Goal: Task Accomplishment & Management: Manage account settings

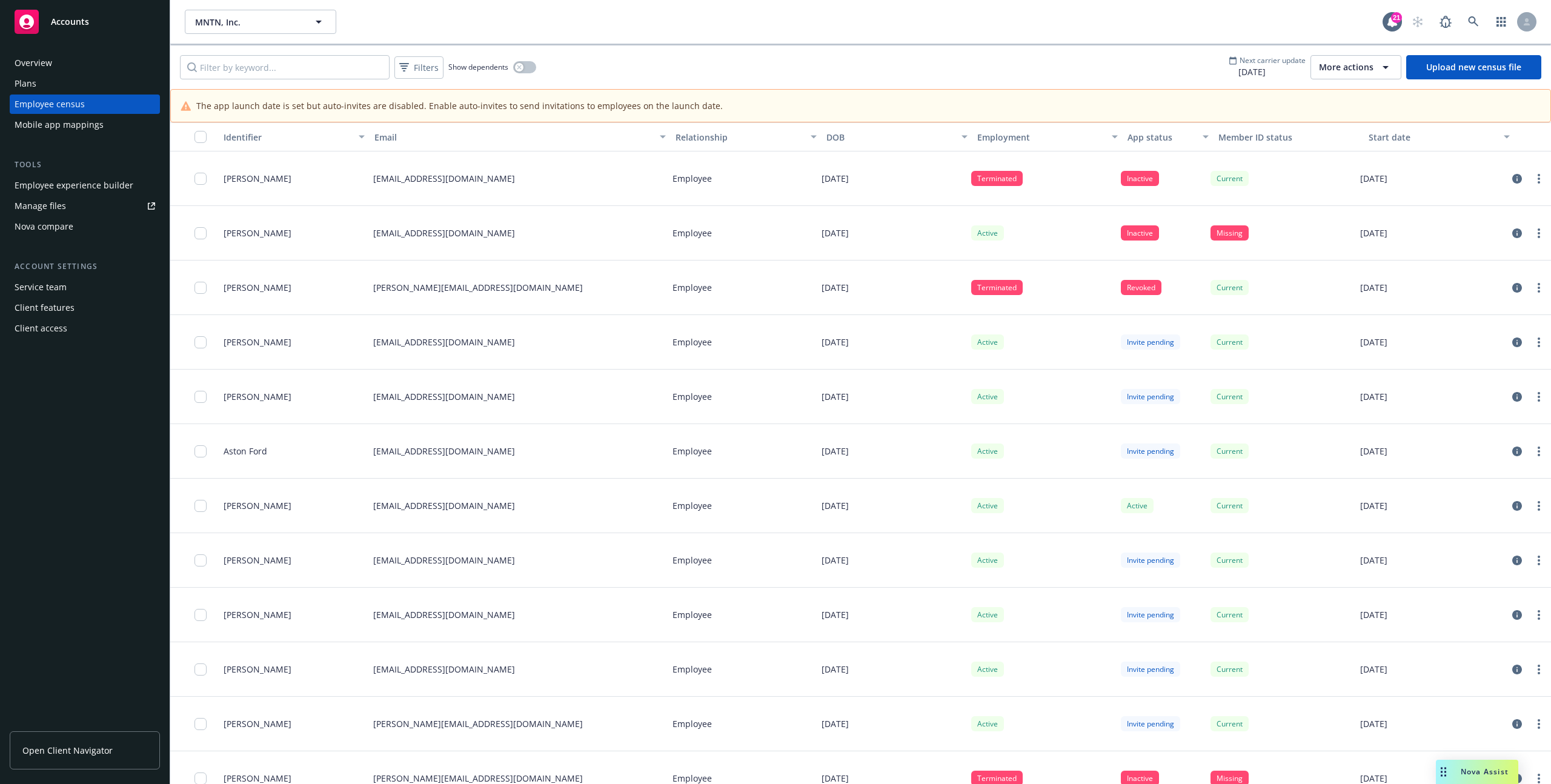
click at [81, 173] on div "Tools Employee experience builder Manage files Nova compare" at bounding box center [85, 196] width 151 height 77
click at [81, 182] on div "Employee experience builder" at bounding box center [73, 185] width 118 height 19
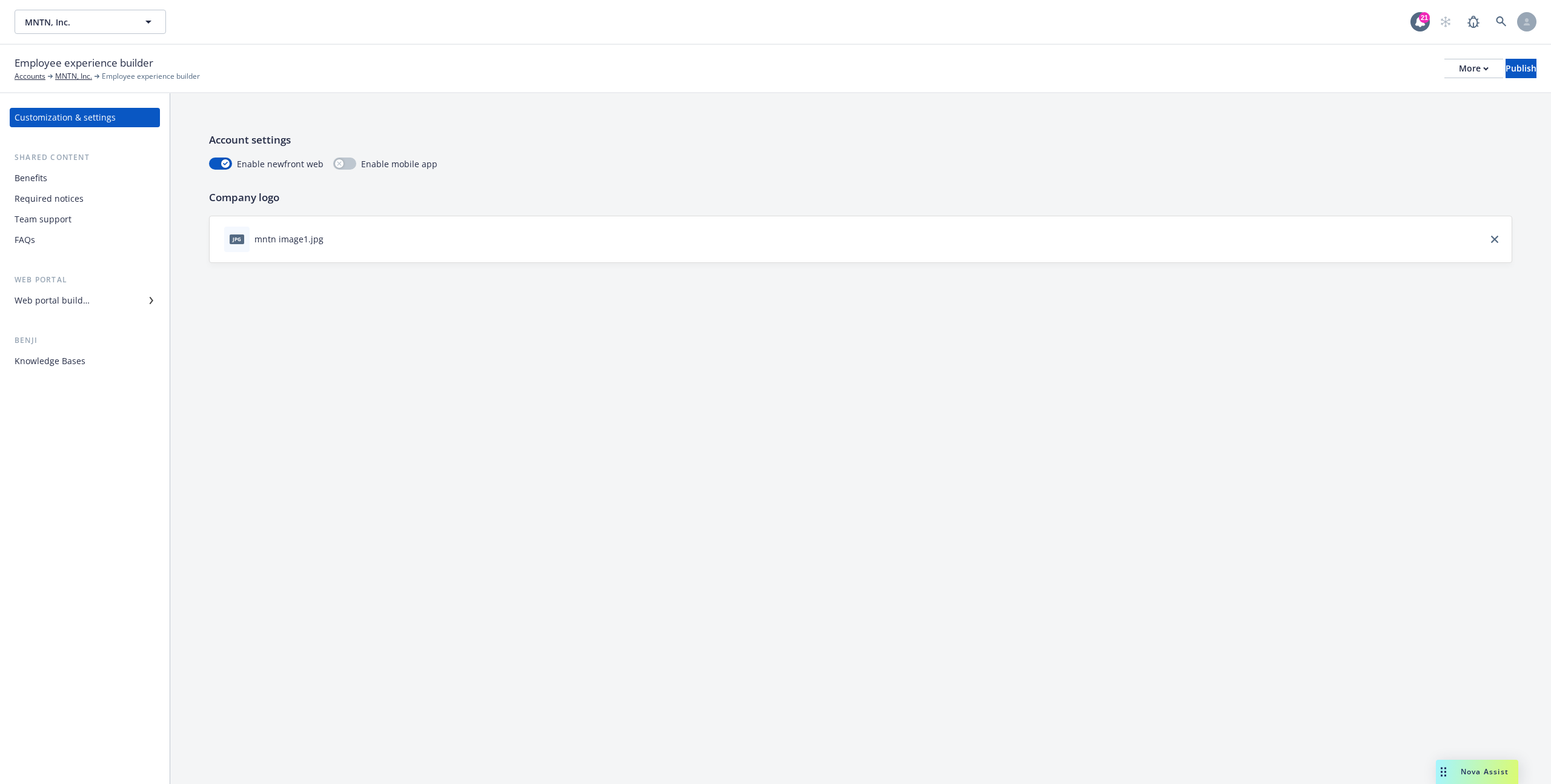
click at [87, 203] on div "Required notices" at bounding box center [84, 198] width 140 height 19
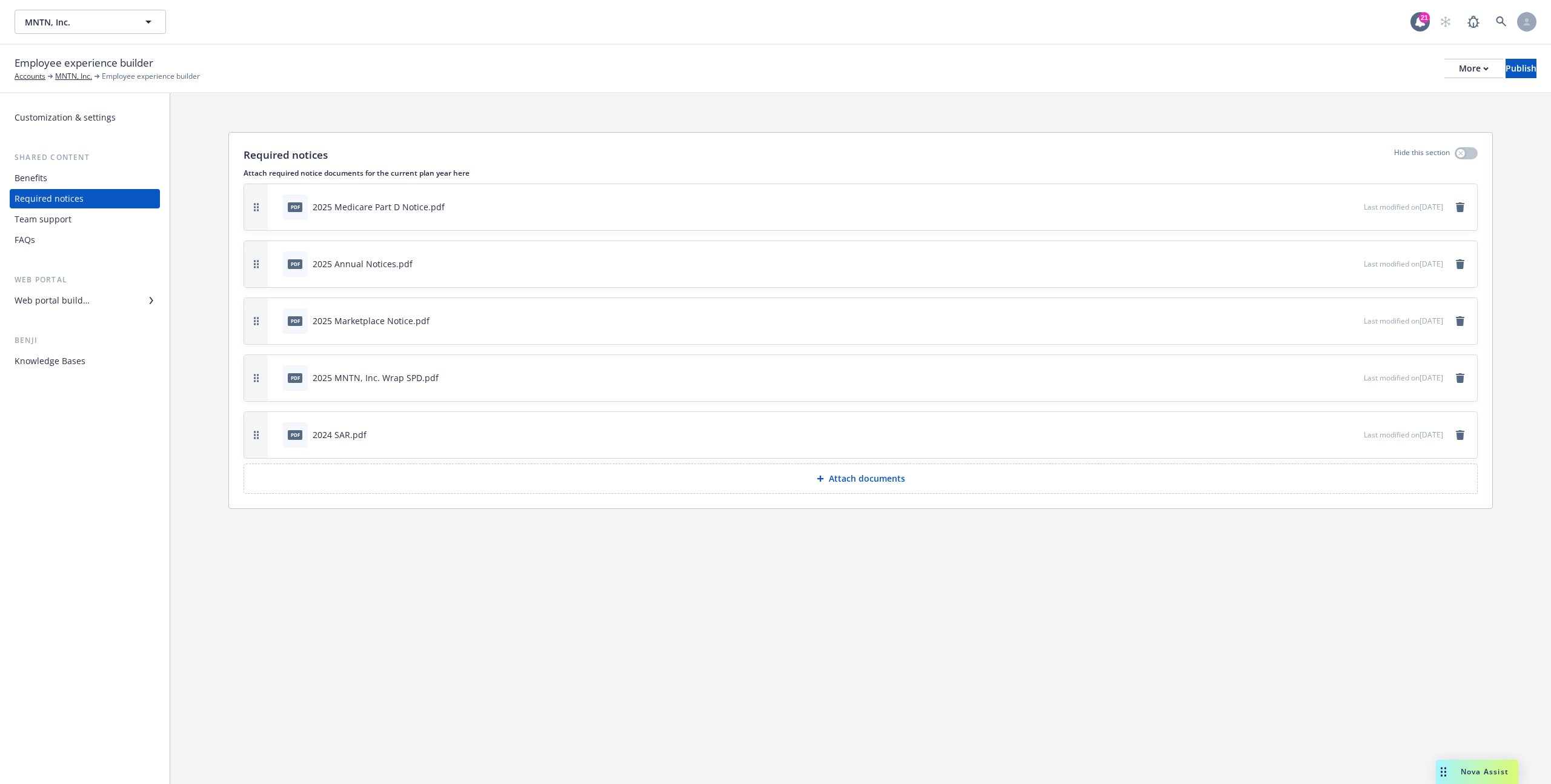
click at [82, 187] on div "Benefits" at bounding box center [84, 178] width 140 height 19
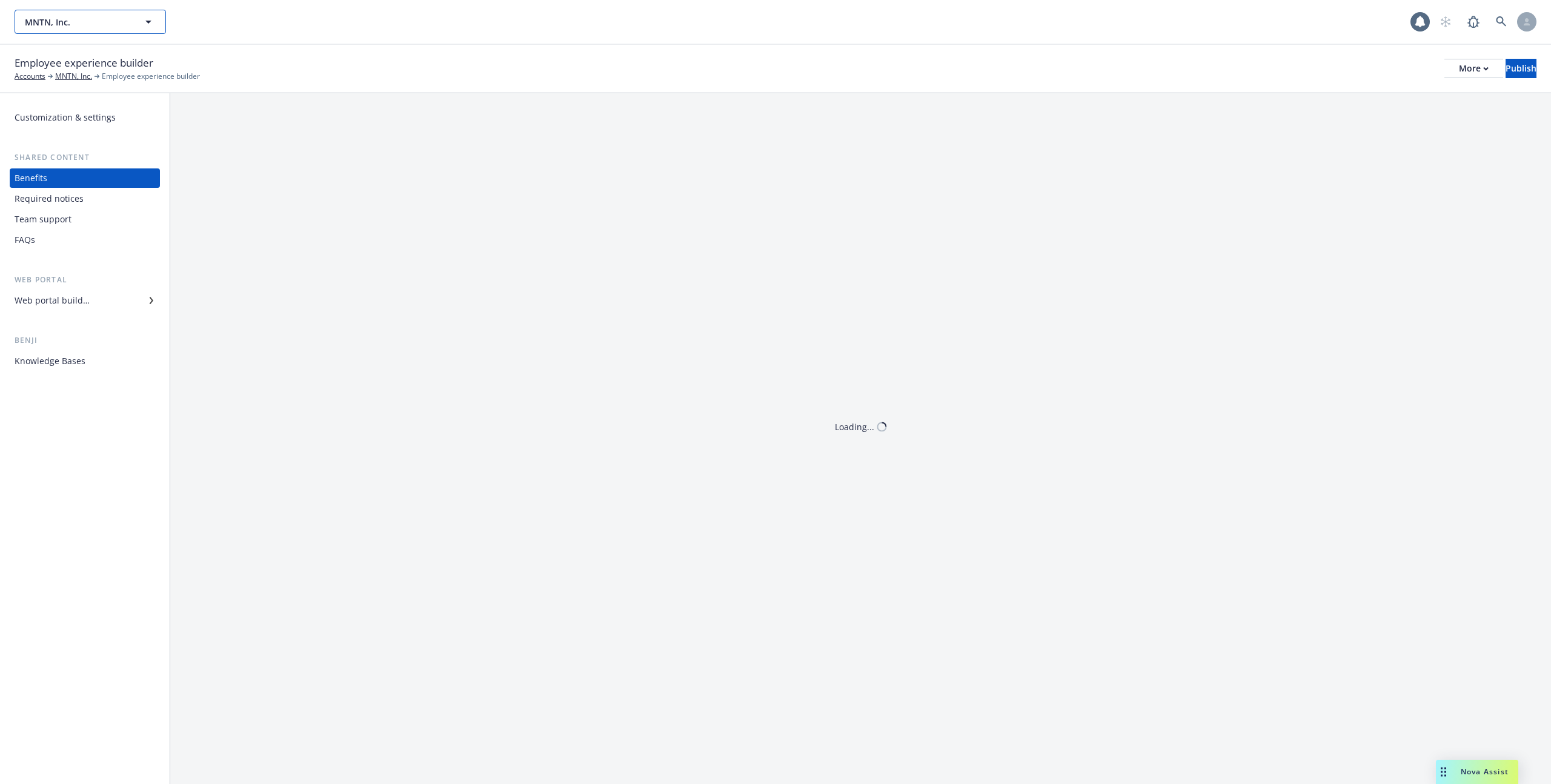
click at [102, 21] on span "MNTN, Inc." at bounding box center [77, 22] width 105 height 12
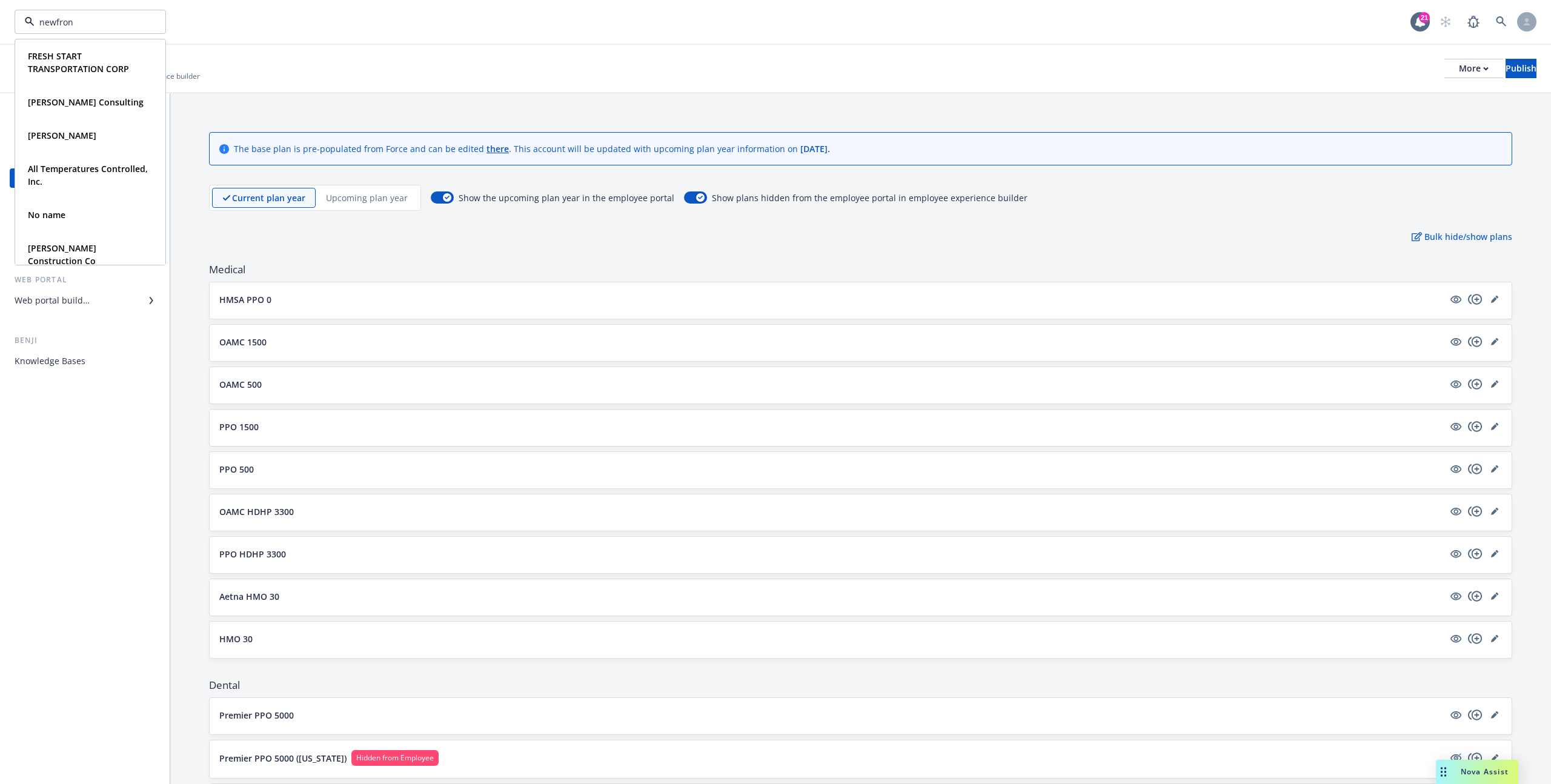
type input "newfront"
click at [72, 64] on span "Total Rewards" at bounding box center [56, 68] width 57 height 12
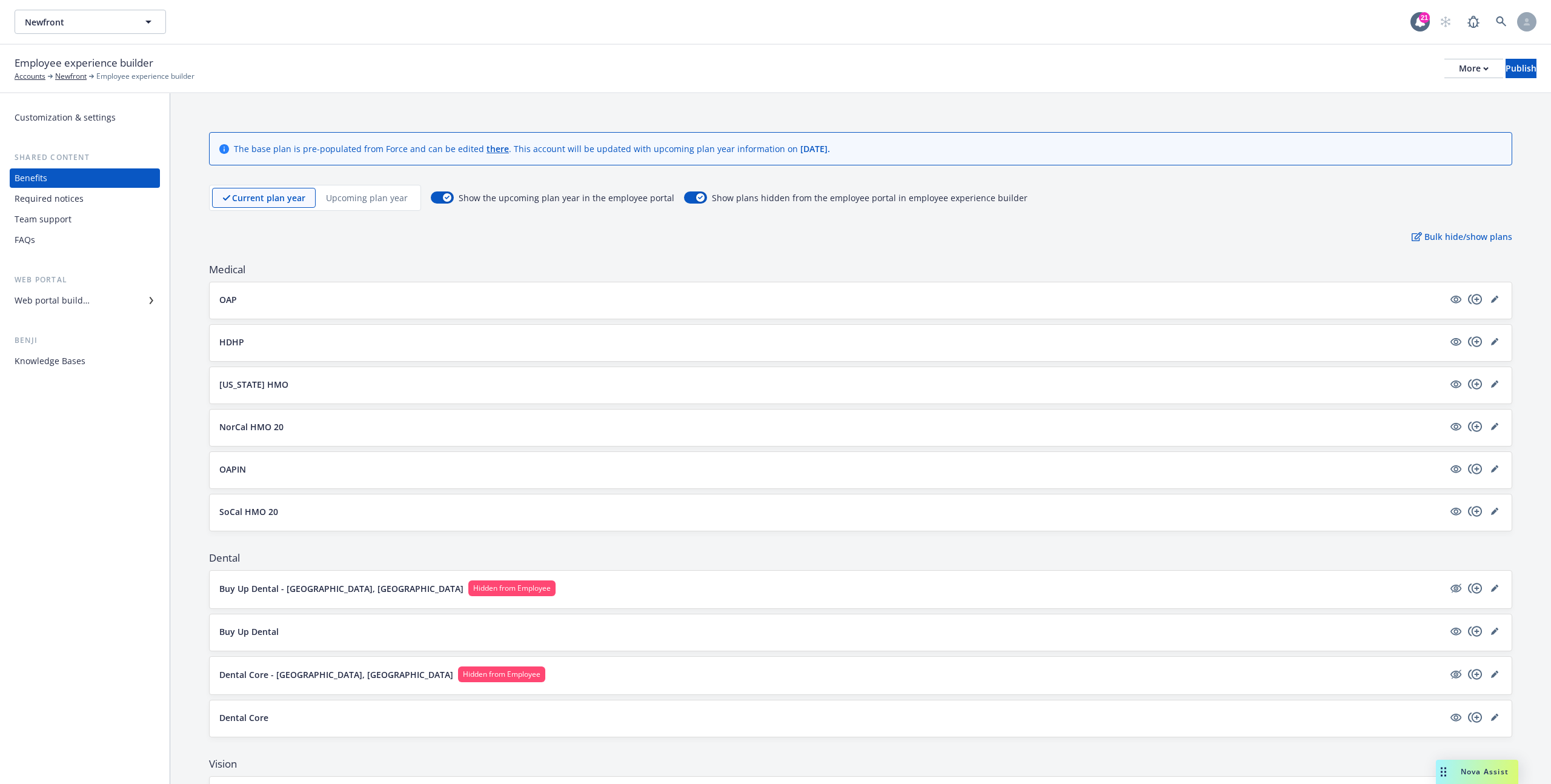
click at [64, 218] on div "Team support" at bounding box center [43, 219] width 57 height 19
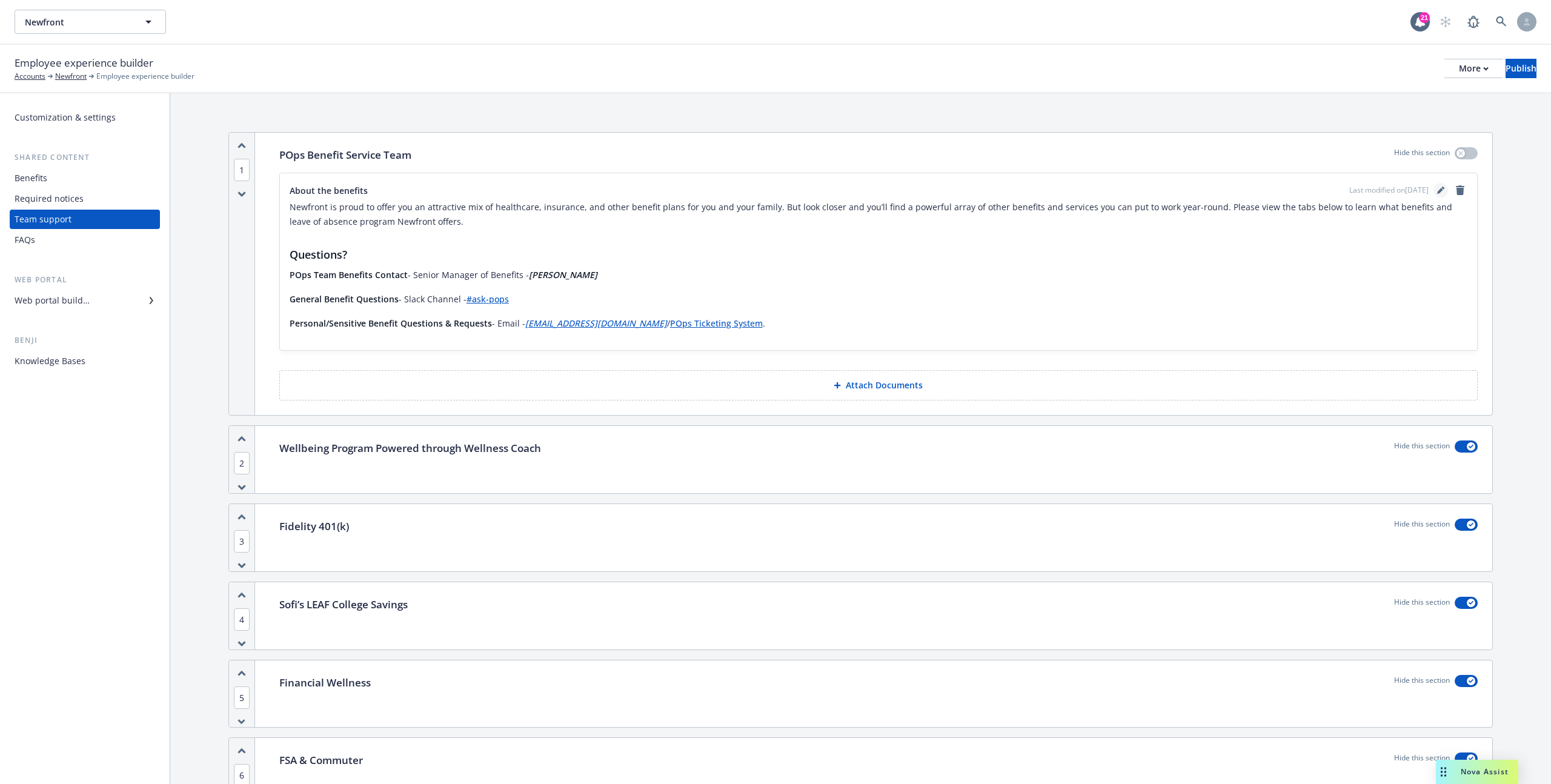
click at [1436, 189] on link "editPencil" at bounding box center [1440, 190] width 14 height 14
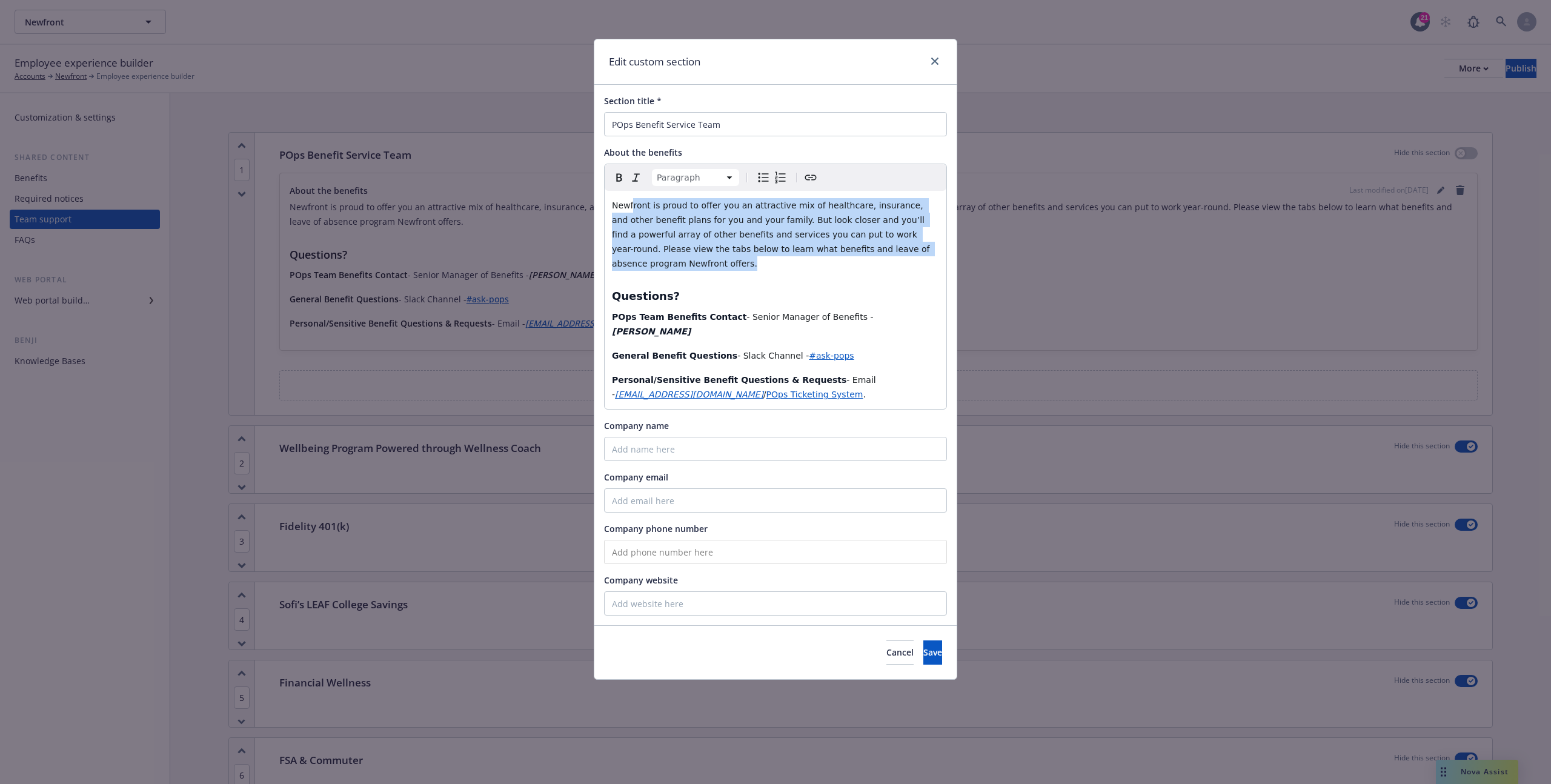
drag, startPoint x: 631, startPoint y: 207, endPoint x: 670, endPoint y: 259, distance: 65.0
click at [670, 259] on p "Newfront is proud to offer you an attractive mix of healthcare, insurance, and …" at bounding box center [775, 235] width 327 height 72
click at [650, 264] on p "Newfront is proud to offer you an attractive mix of healthcare, insurance, and …" at bounding box center [775, 235] width 327 height 72
drag, startPoint x: 612, startPoint y: 204, endPoint x: 637, endPoint y: 259, distance: 60.4
click at [637, 259] on p "Newfront is proud to offer you an attractive mix of healthcare, insurance, and …" at bounding box center [775, 235] width 327 height 72
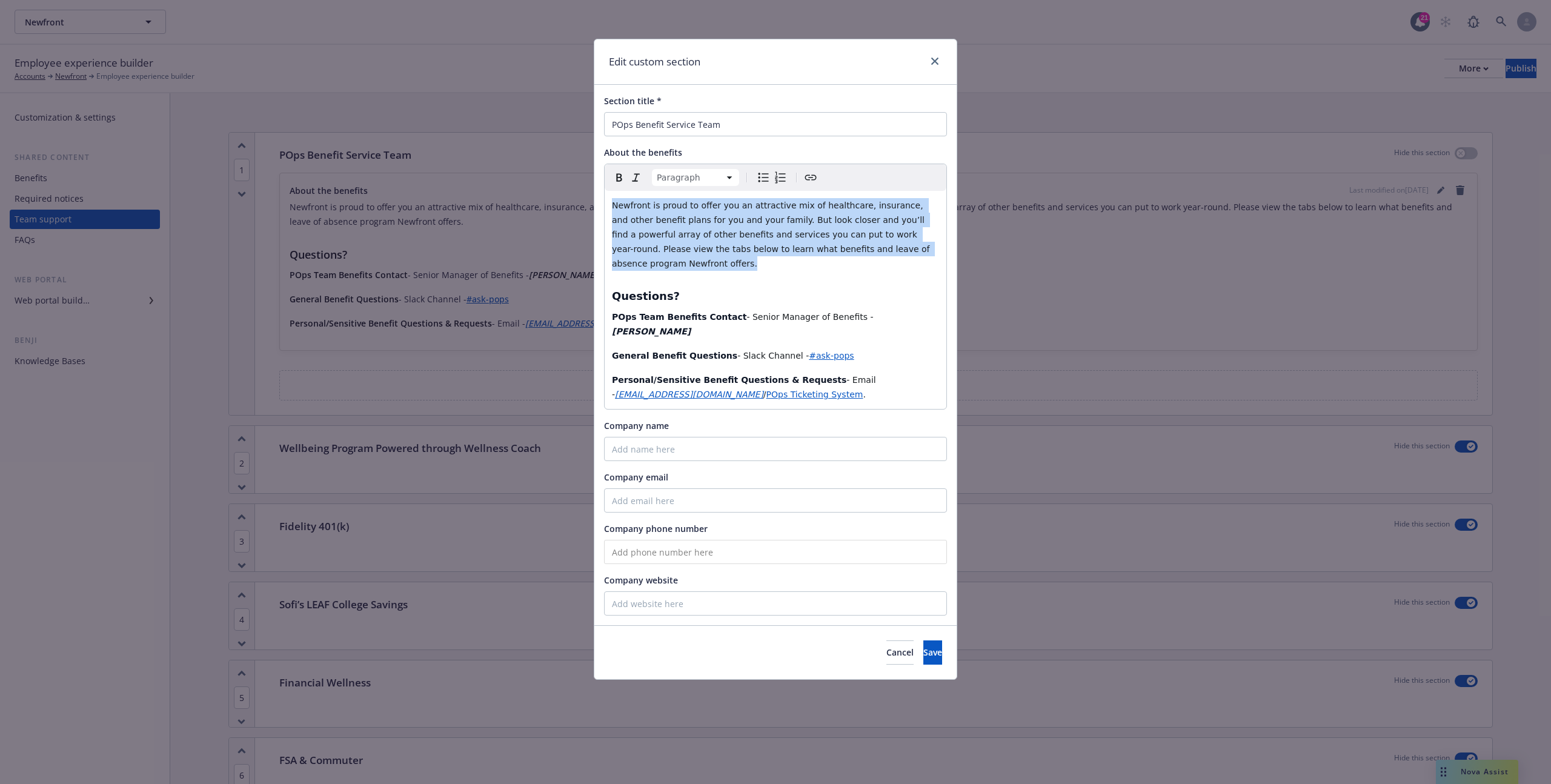
click at [648, 268] on p "Newfront is proud to offer you an attractive mix of healthcare, insurance, and …" at bounding box center [775, 235] width 327 height 72
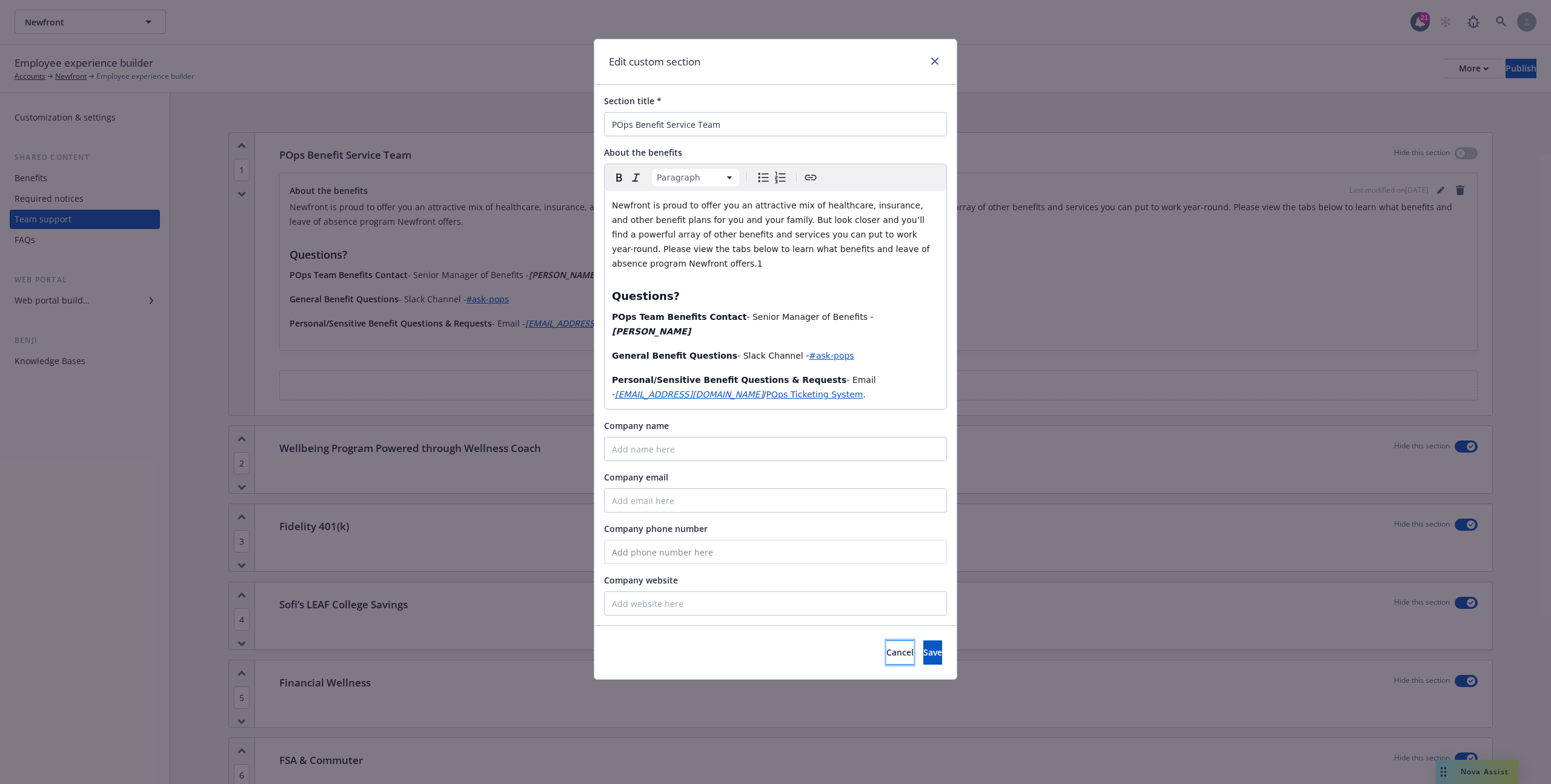
click at [886, 640] on button "Cancel" at bounding box center [900, 651] width 28 height 24
